Goal: Unclear

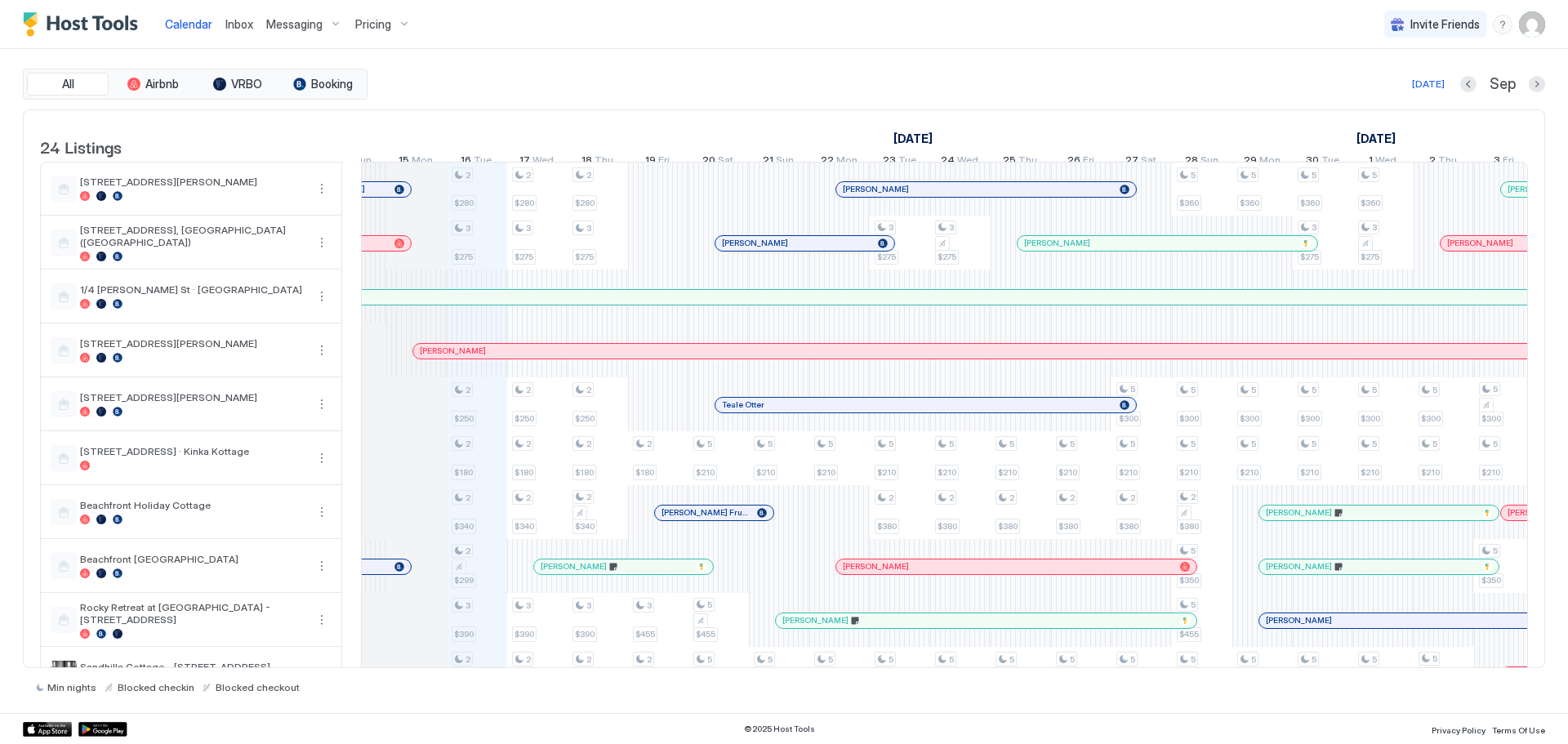
scroll to position [0, 801]
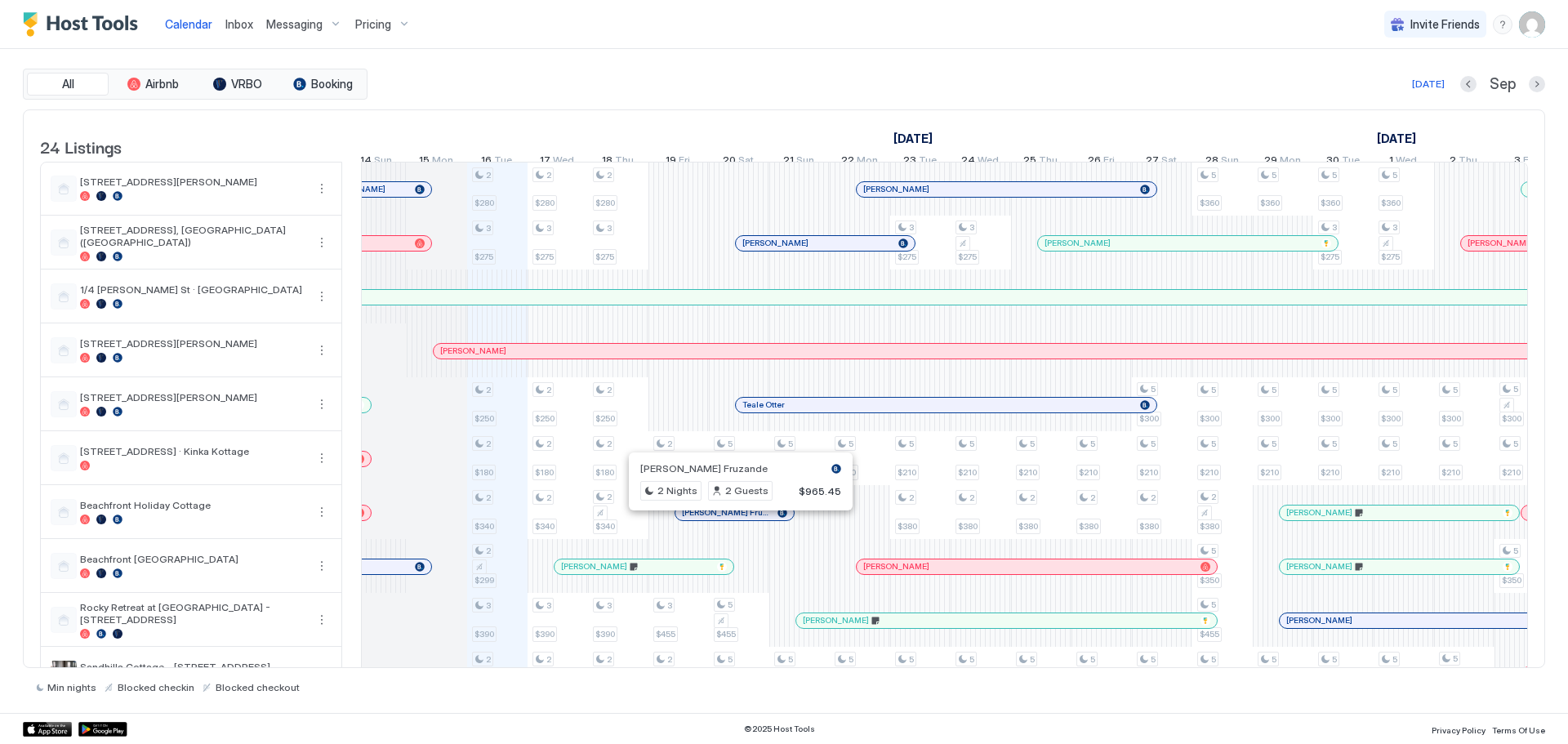
click at [734, 520] on div at bounding box center [734, 513] width 13 height 13
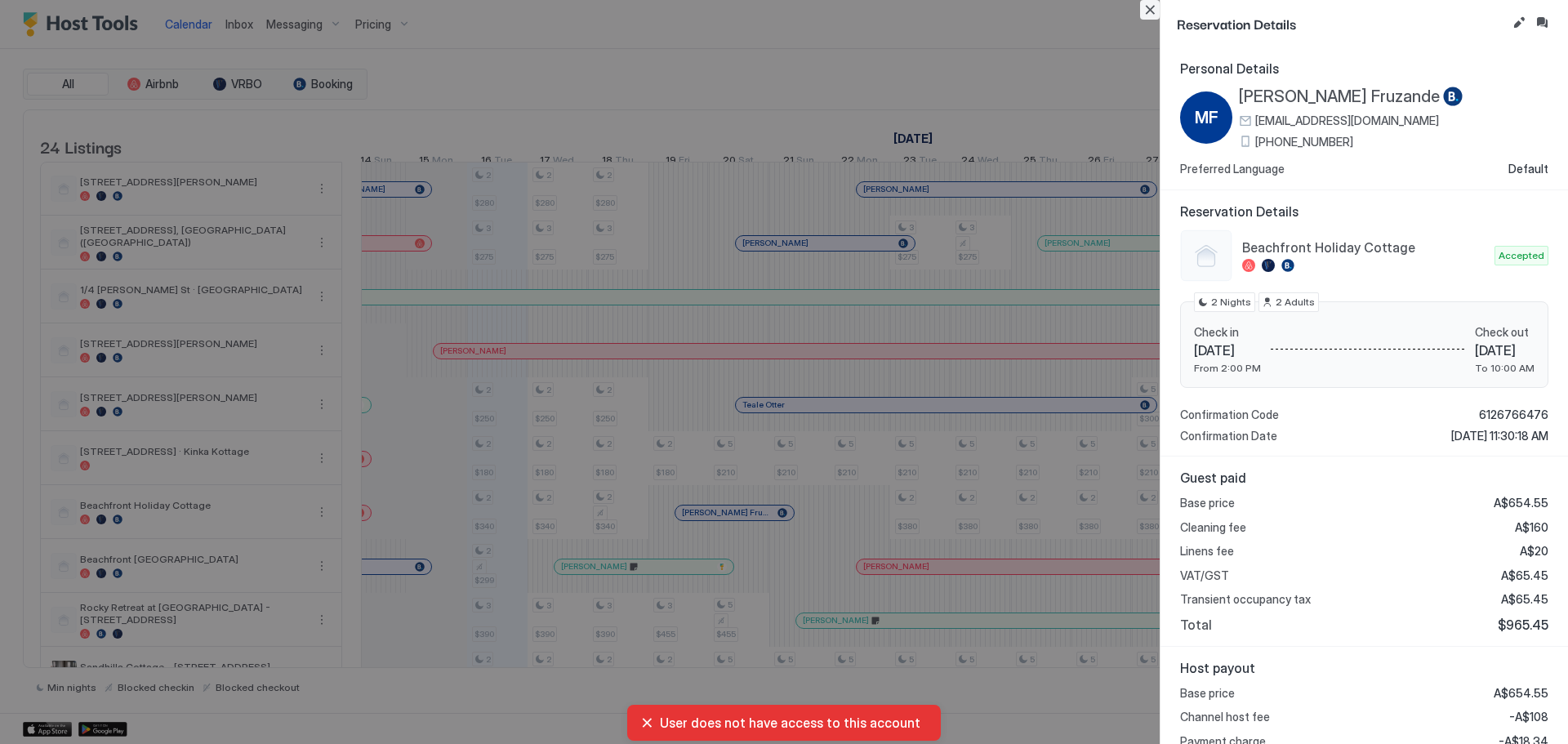
click at [1149, 8] on button "Close" at bounding box center [1150, 10] width 20 height 20
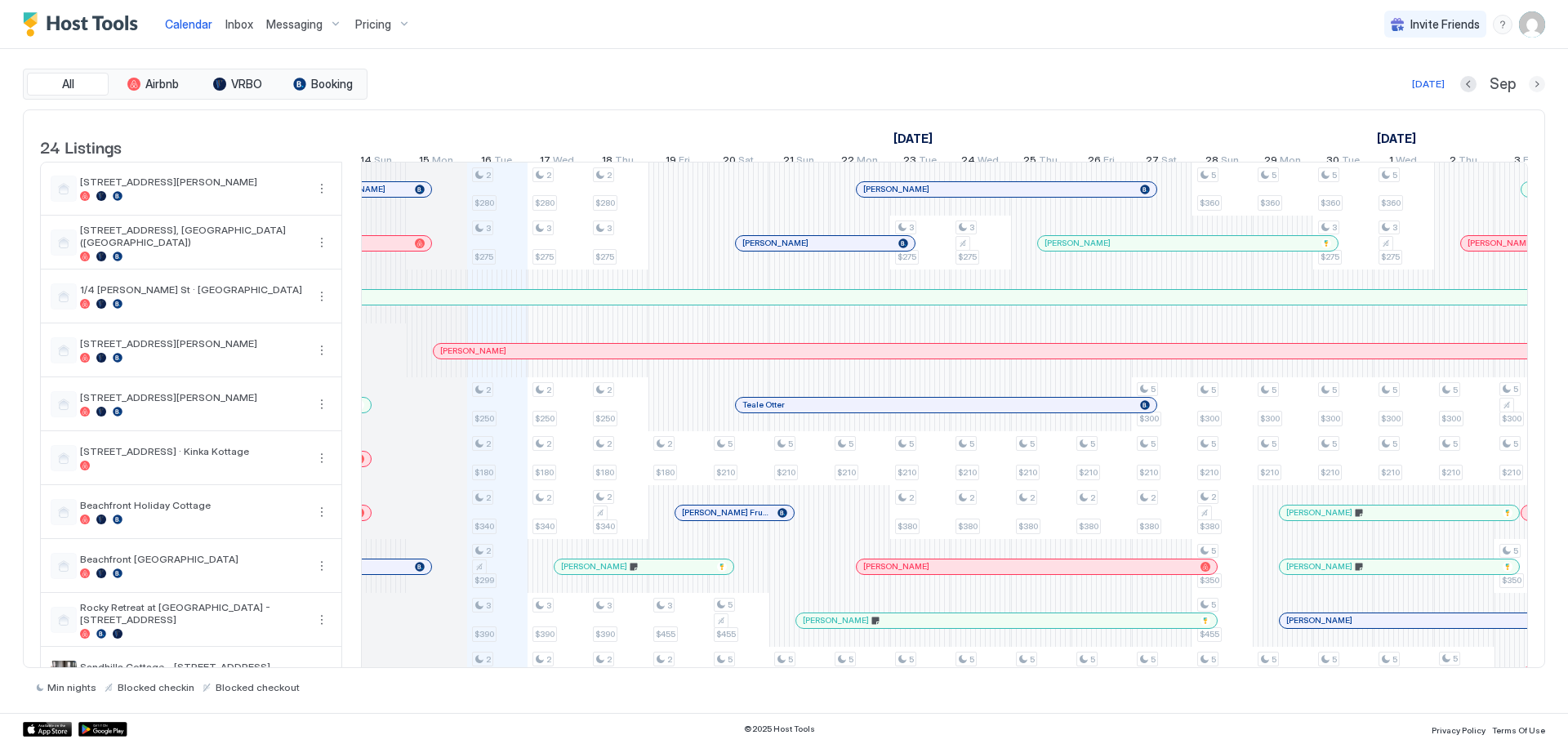
click at [1531, 81] on button "Next month" at bounding box center [1537, 84] width 16 height 16
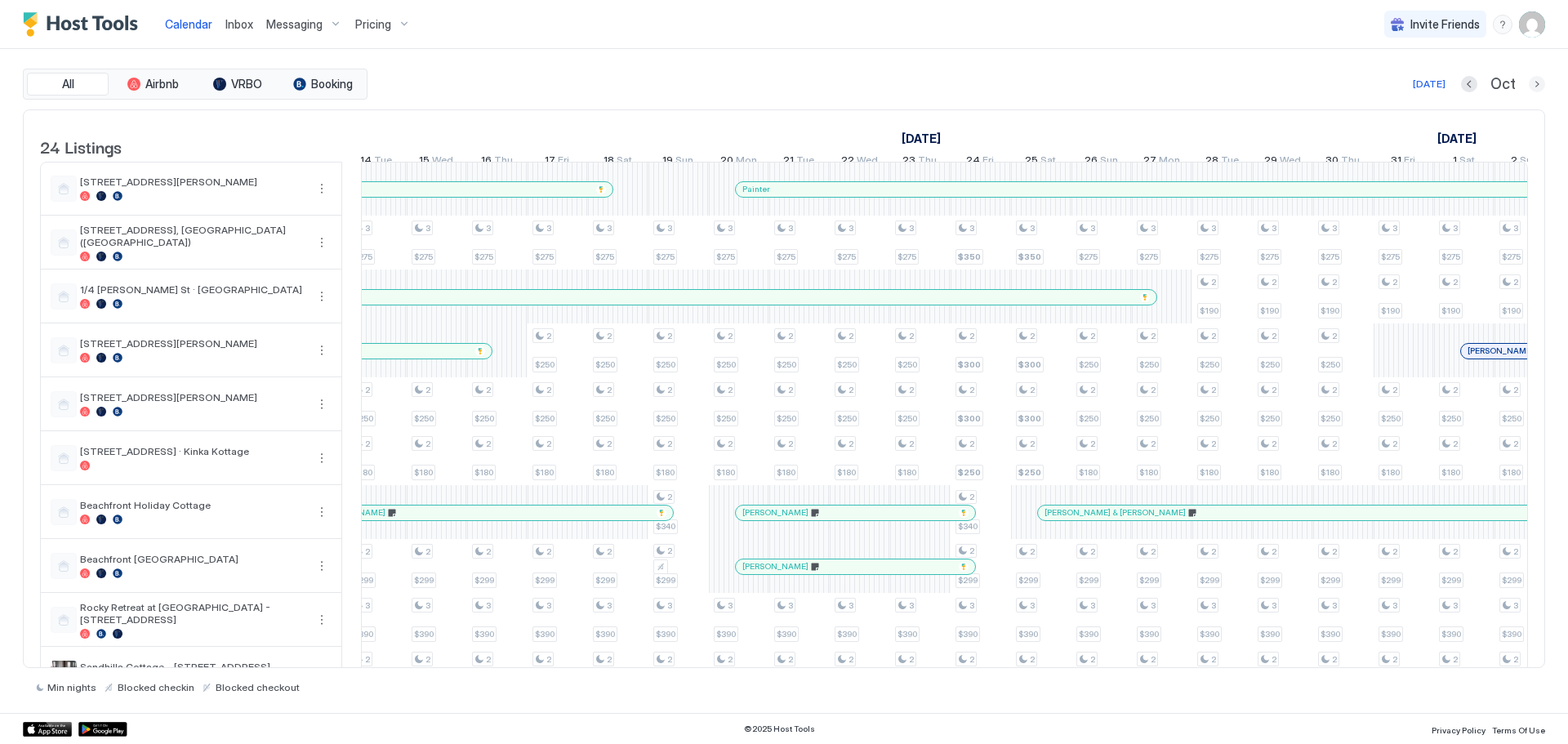
scroll to position [0, 907]
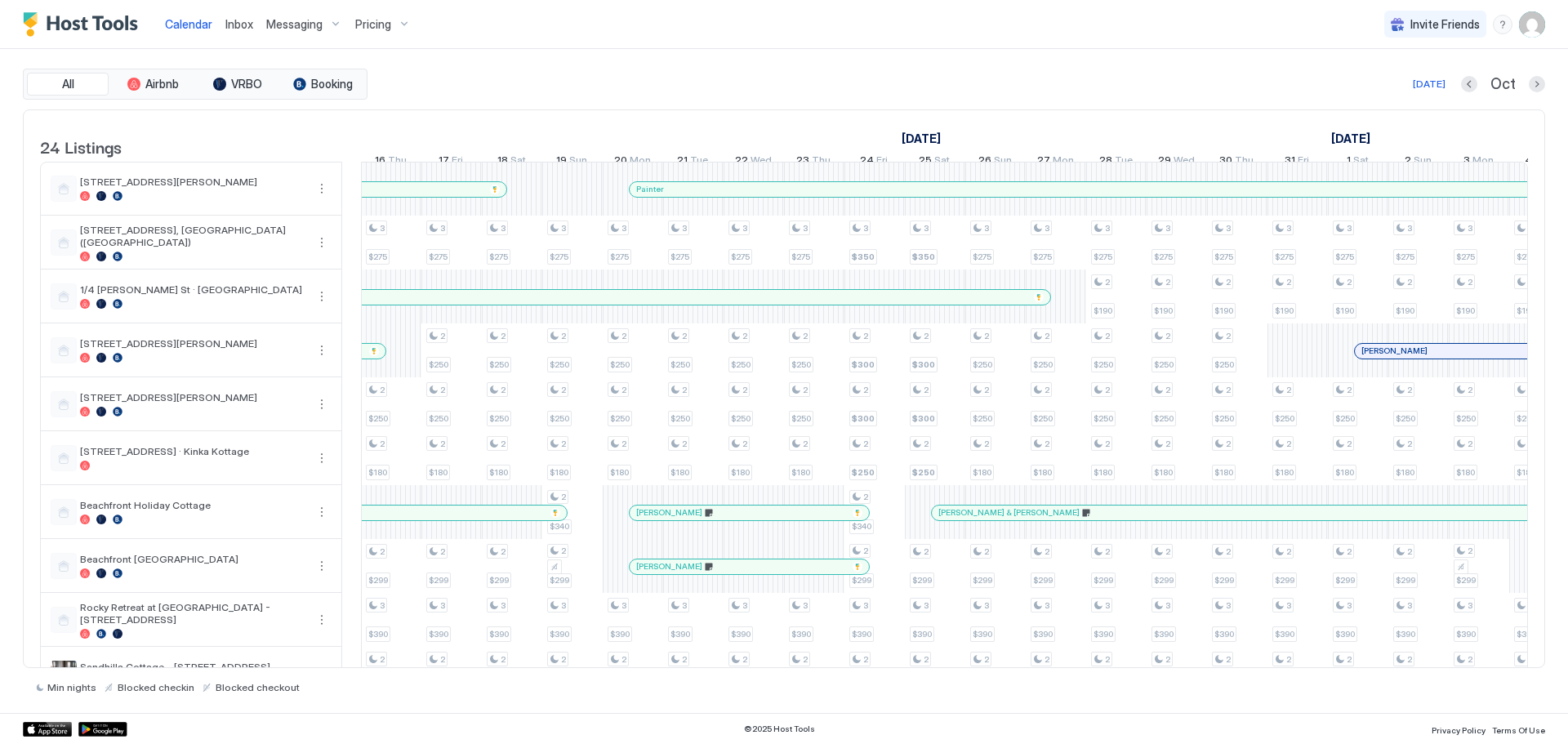
drag, startPoint x: 1527, startPoint y: 91, endPoint x: 1535, endPoint y: 86, distance: 9.4
click at [1527, 90] on div "Oct" at bounding box center [1503, 84] width 84 height 19
click at [1535, 86] on button "Next month" at bounding box center [1537, 84] width 16 height 16
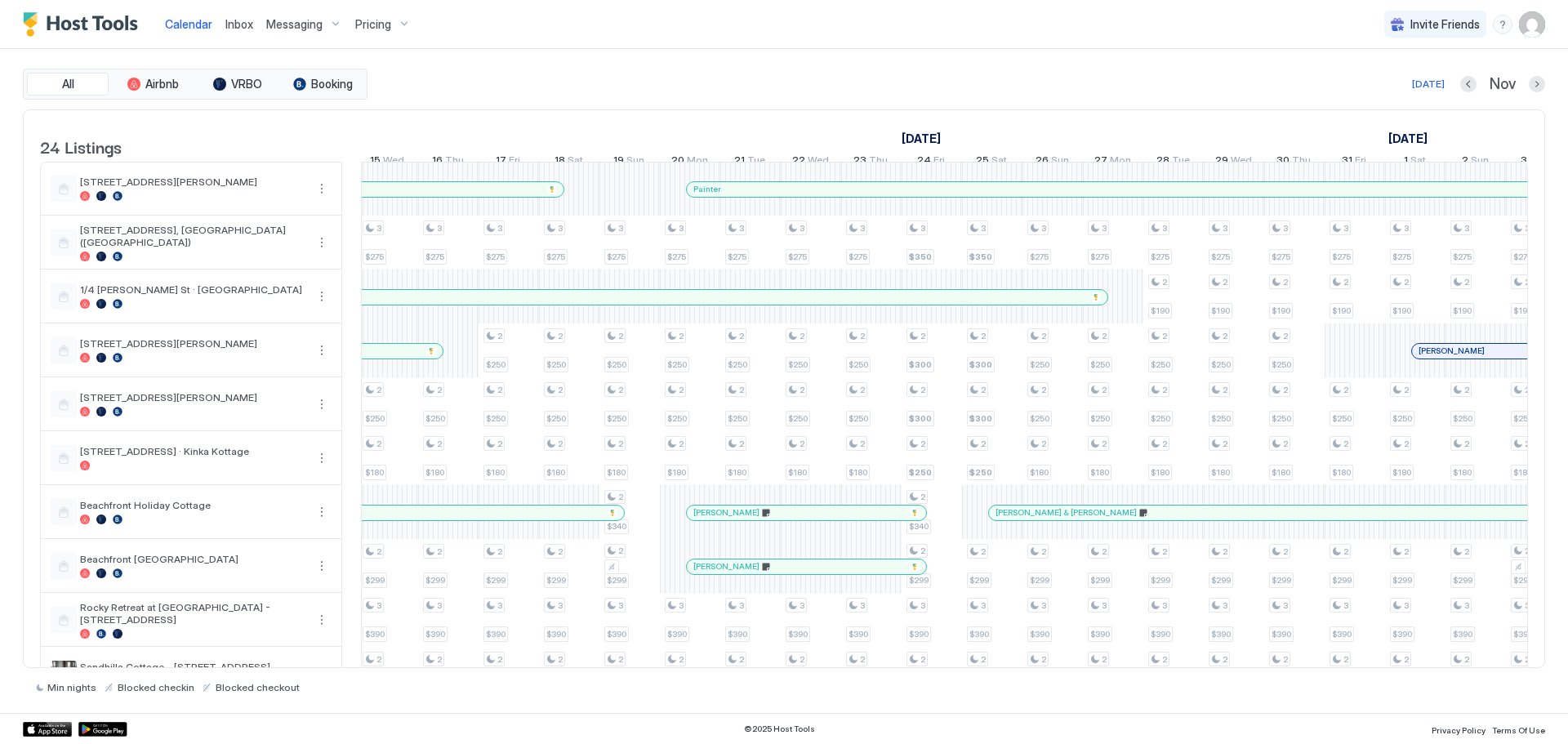
scroll to position [0, 1390]
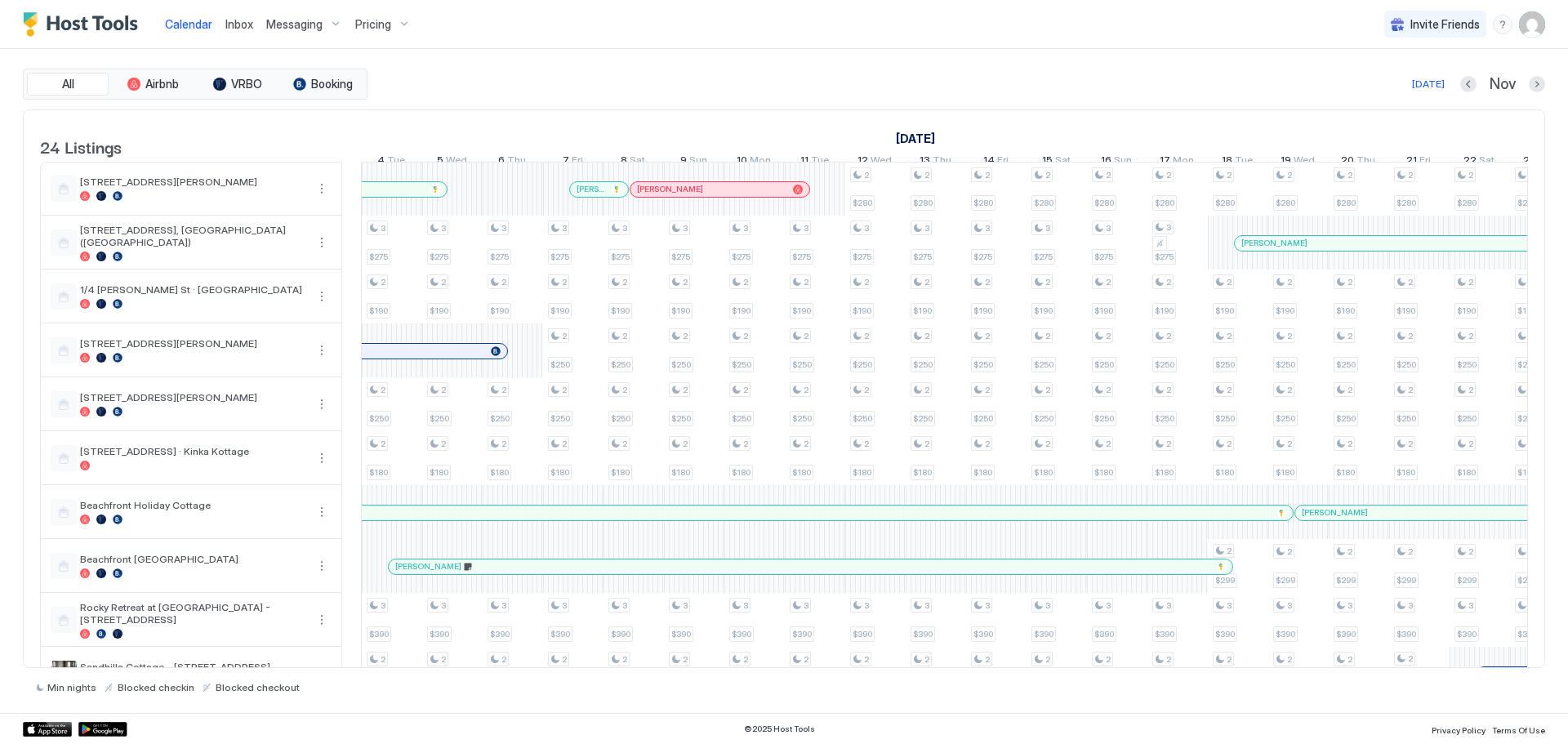
click at [682, 47] on div "Calendar Inbox Messaging Pricing Invite Friends SC" at bounding box center [784, 24] width 1568 height 49
click at [1467, 85] on button "Previous month" at bounding box center [1468, 84] width 16 height 16
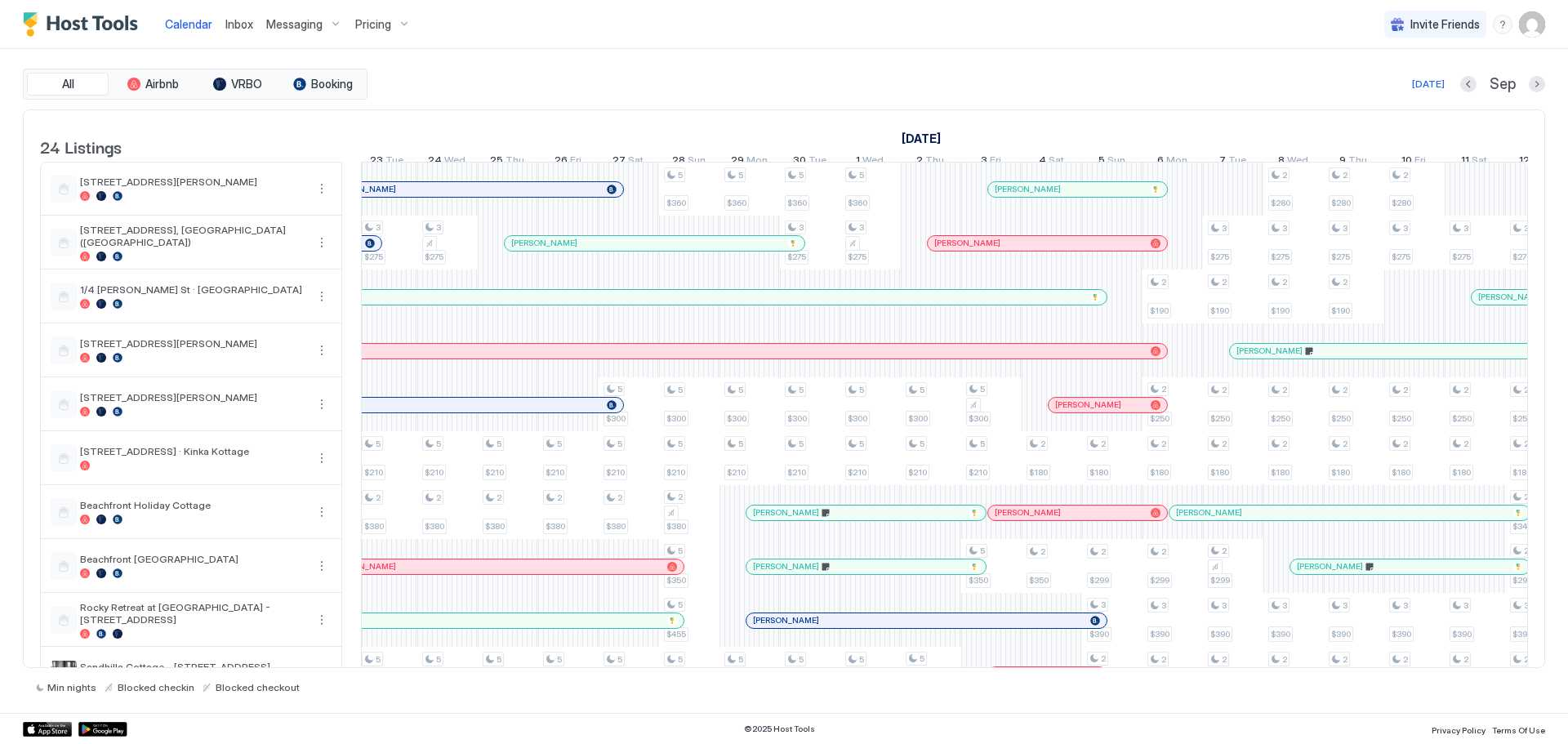
scroll to position [0, 0]
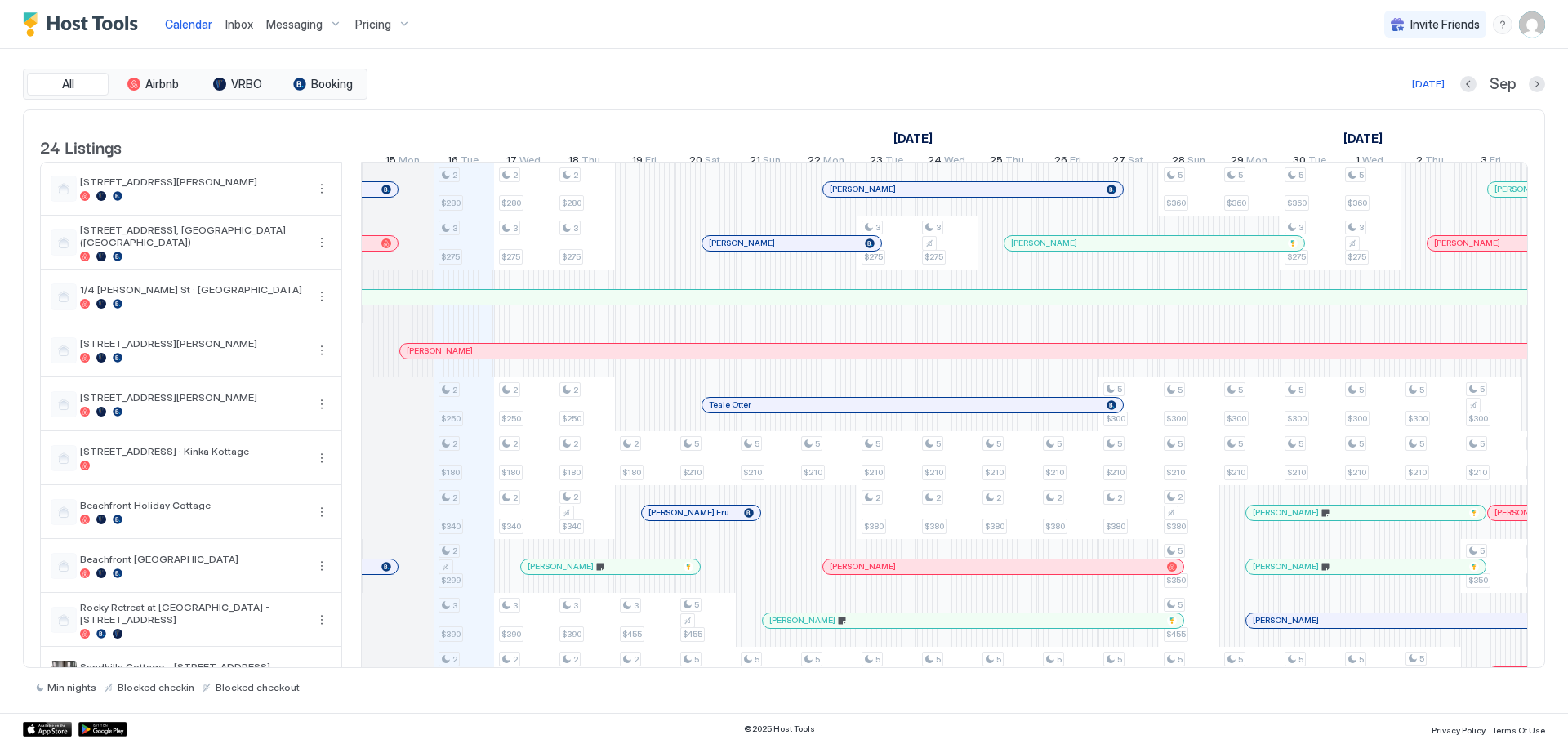
click at [591, 80] on div "[DATE] Sep" at bounding box center [958, 85] width 1174 height 20
